Goal: Complete application form

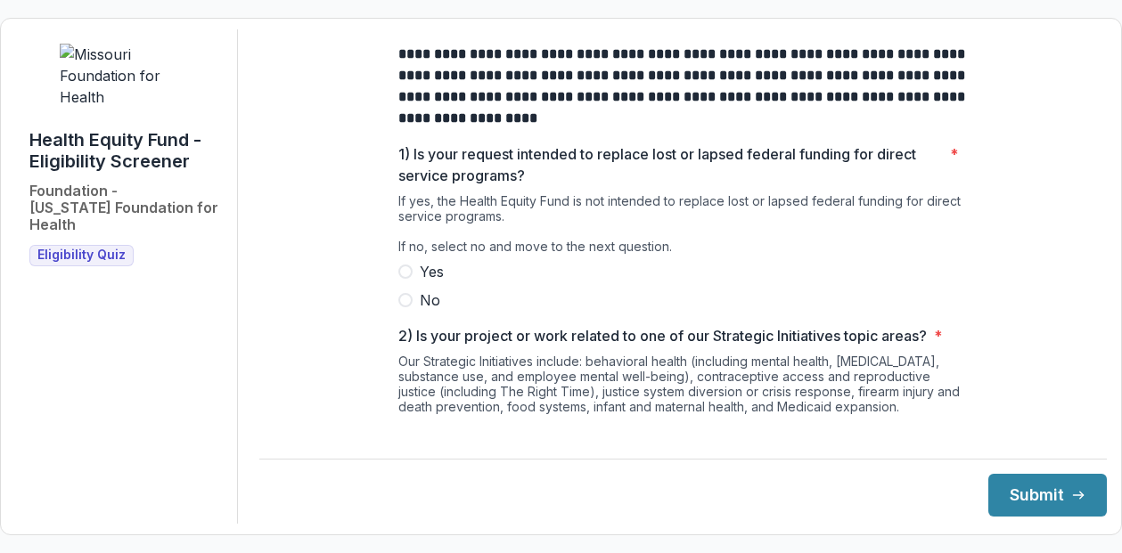
click at [403, 307] on span at bounding box center [405, 300] width 14 height 14
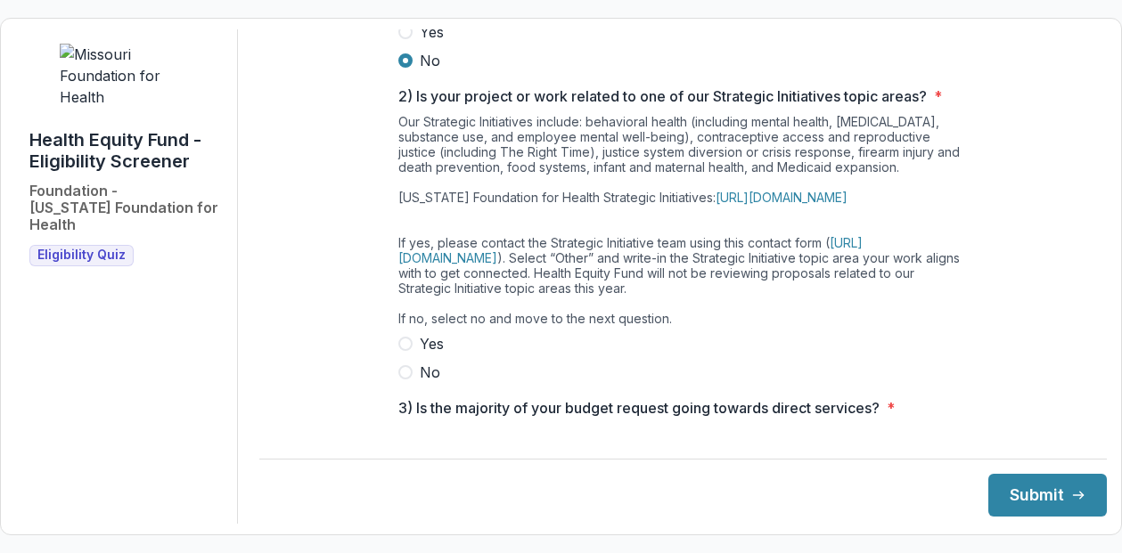
scroll to position [267, 0]
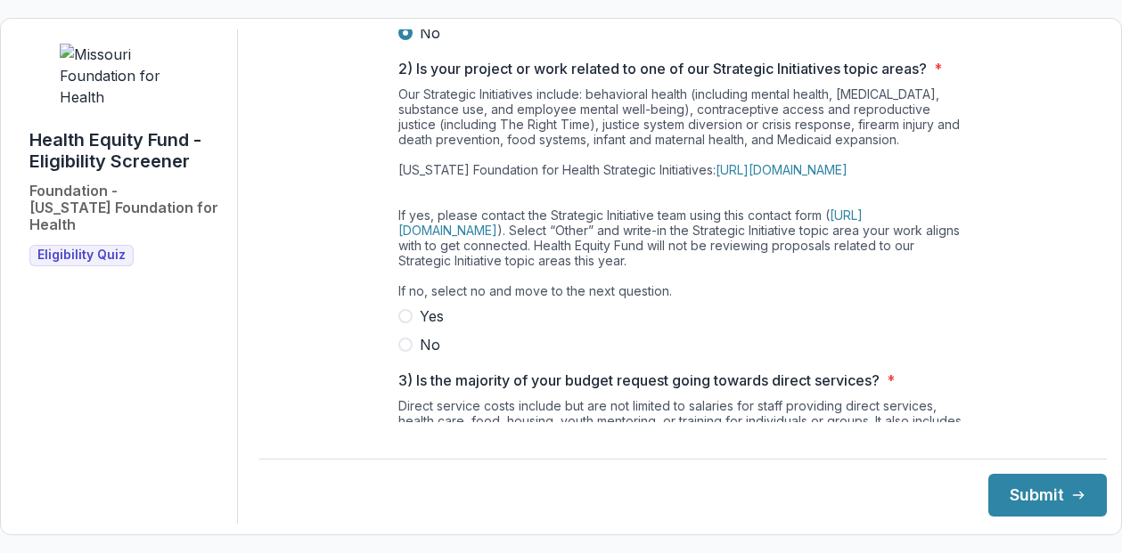
click at [400, 352] on span at bounding box center [405, 345] width 14 height 14
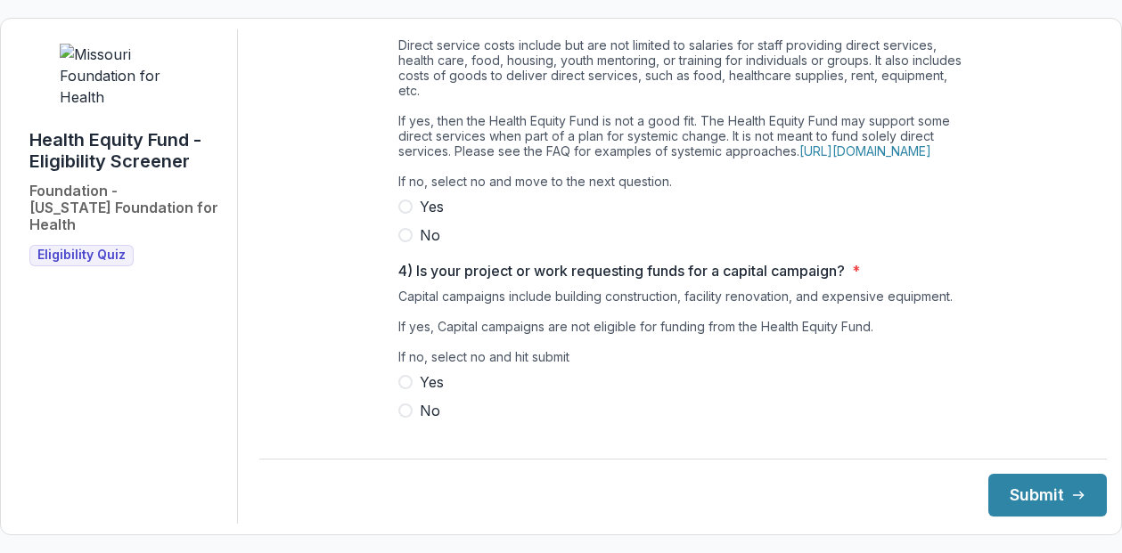
scroll to position [597, 0]
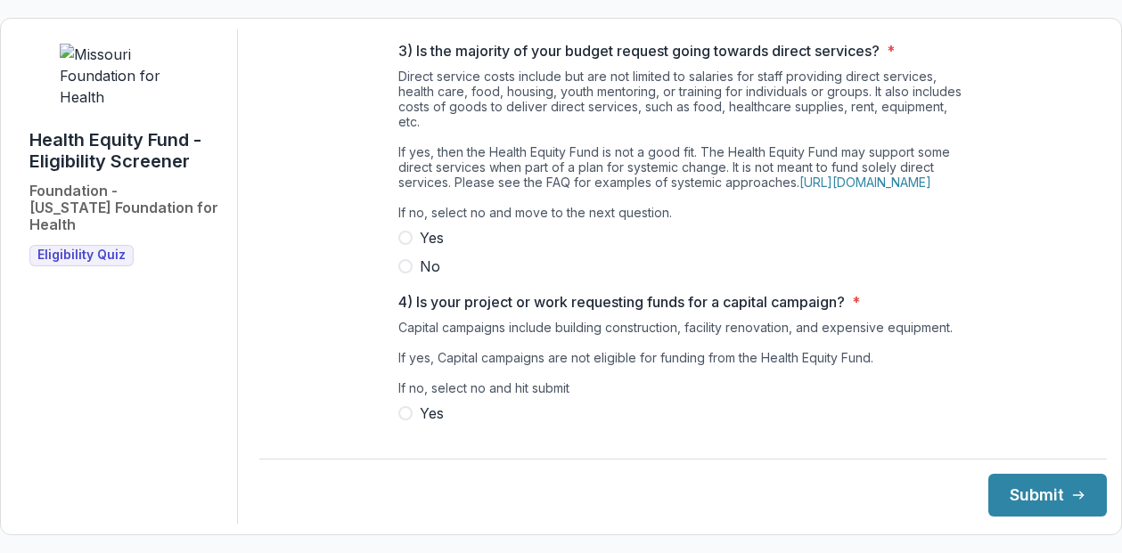
click at [405, 245] on span at bounding box center [405, 238] width 14 height 14
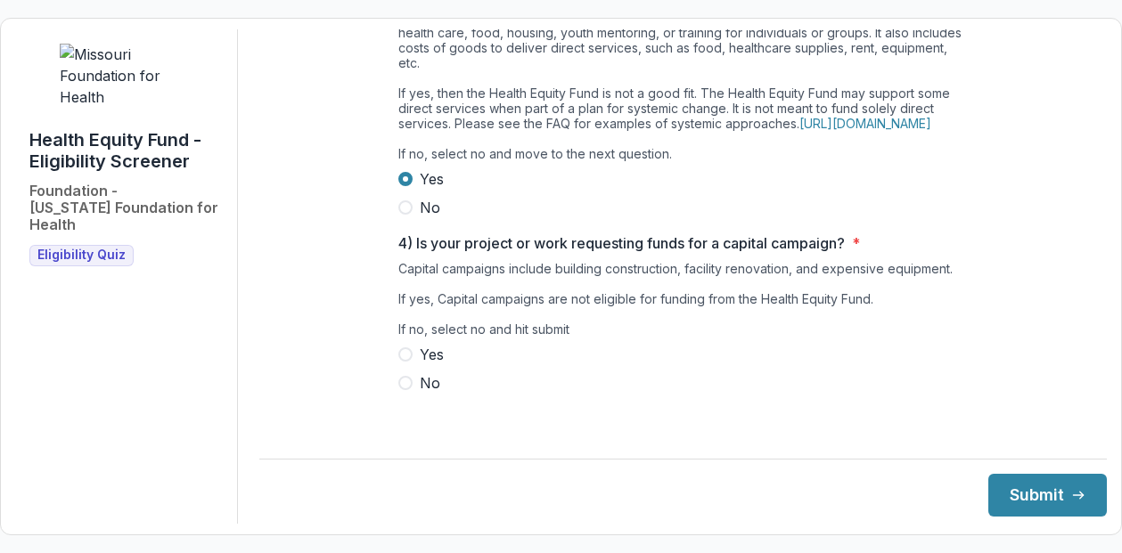
scroll to position [686, 0]
click at [401, 390] on span at bounding box center [405, 383] width 14 height 14
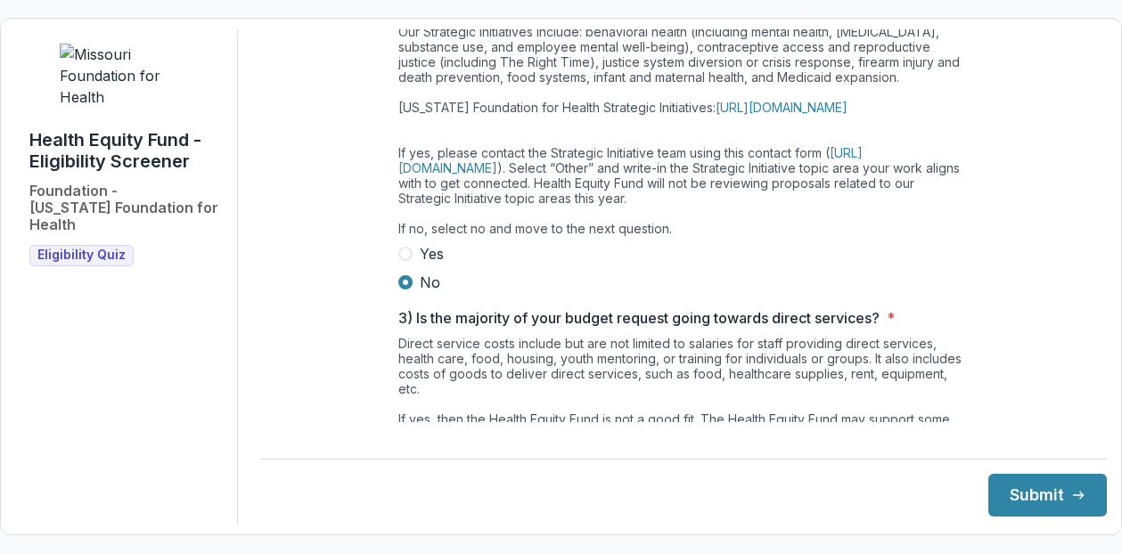
scroll to position [241, 0]
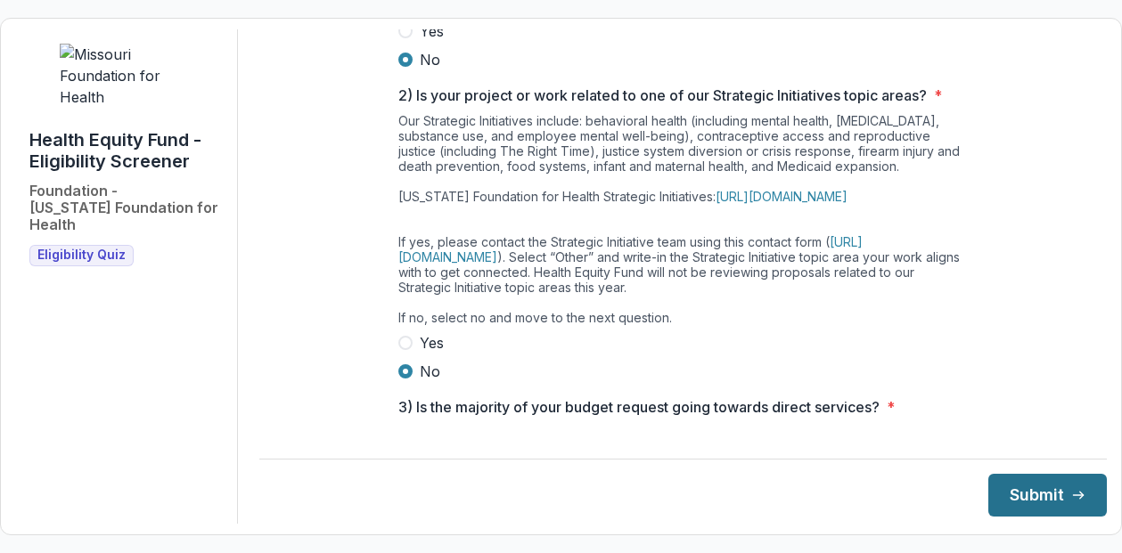
click at [1018, 494] on button "Submit" at bounding box center [1047, 495] width 119 height 43
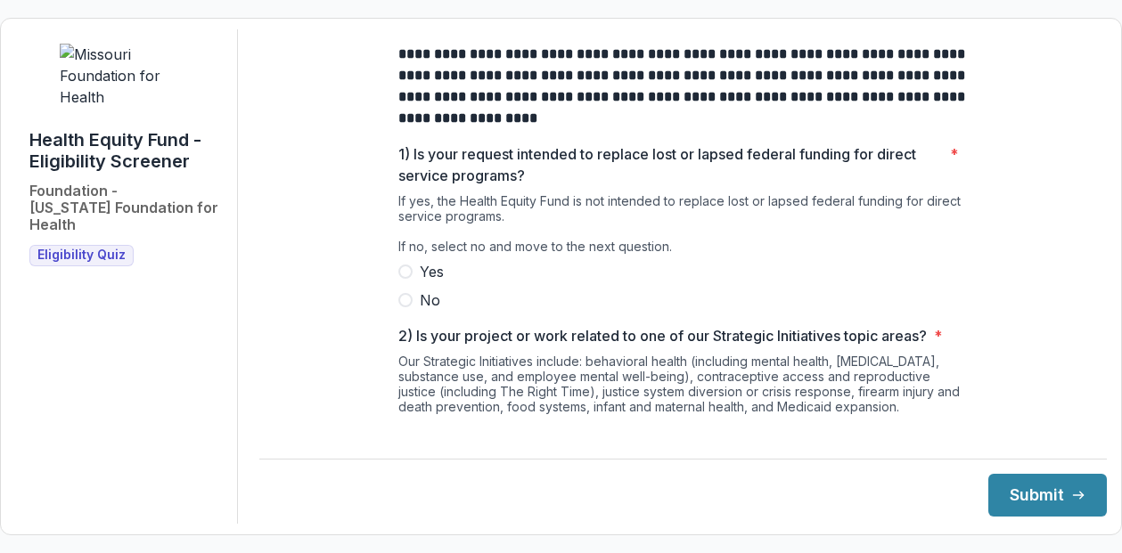
click at [402, 307] on span at bounding box center [405, 300] width 14 height 14
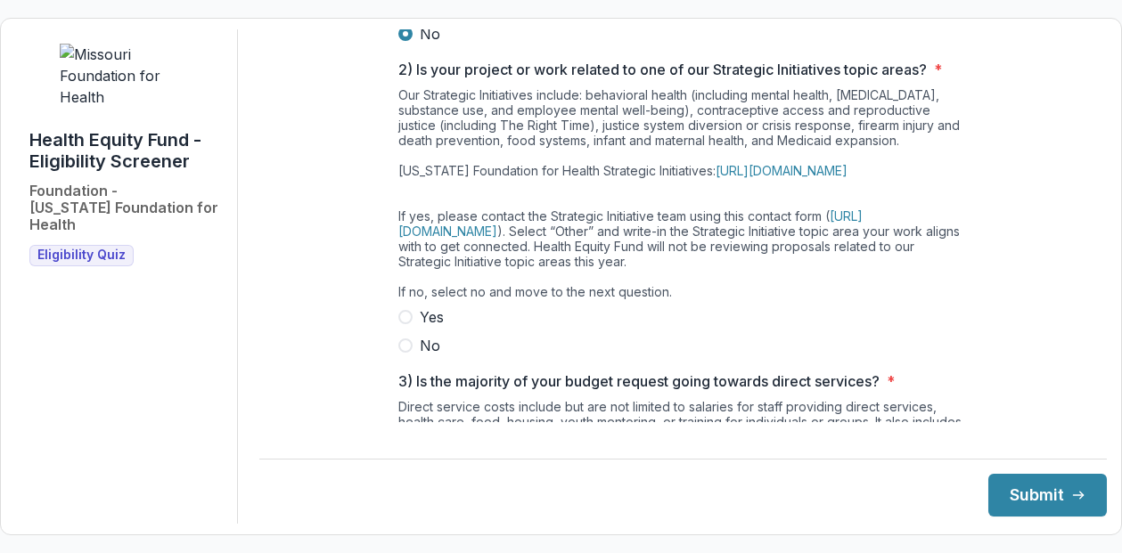
scroll to position [267, 0]
click at [405, 352] on span at bounding box center [405, 345] width 14 height 14
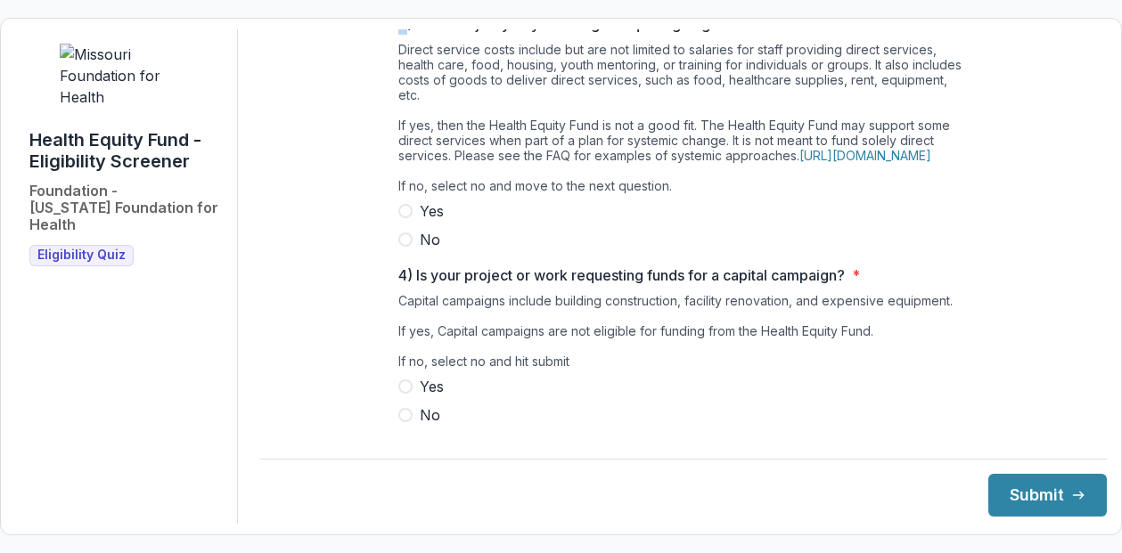
scroll to position [599, 0]
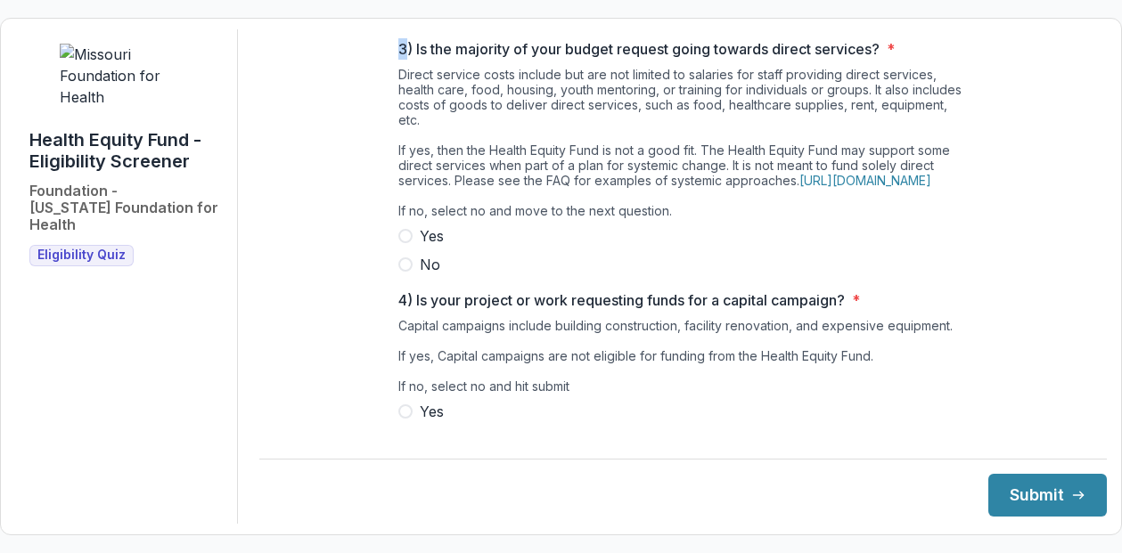
drag, startPoint x: 397, startPoint y: 51, endPoint x: 746, endPoint y: 224, distance: 388.9
click at [746, 224] on div "3) Is the majority of your budget request going towards direct services? * Dire…" at bounding box center [683, 156] width 570 height 237
copy div "3) Is the majority of your budget request going towards direct services? * Dire…"
